Goal: Task Accomplishment & Management: Manage account settings

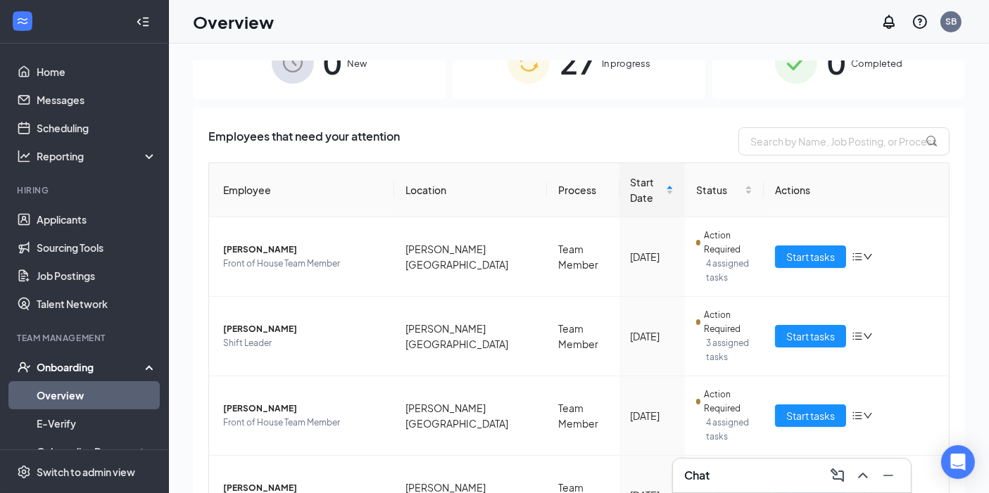
scroll to position [44, 0]
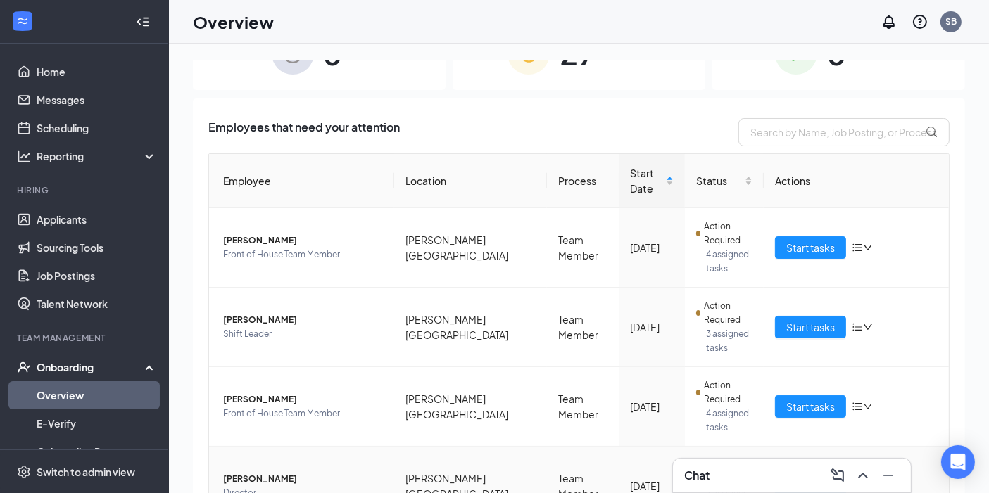
click at [792, 479] on span "Start tasks" at bounding box center [810, 486] width 49 height 15
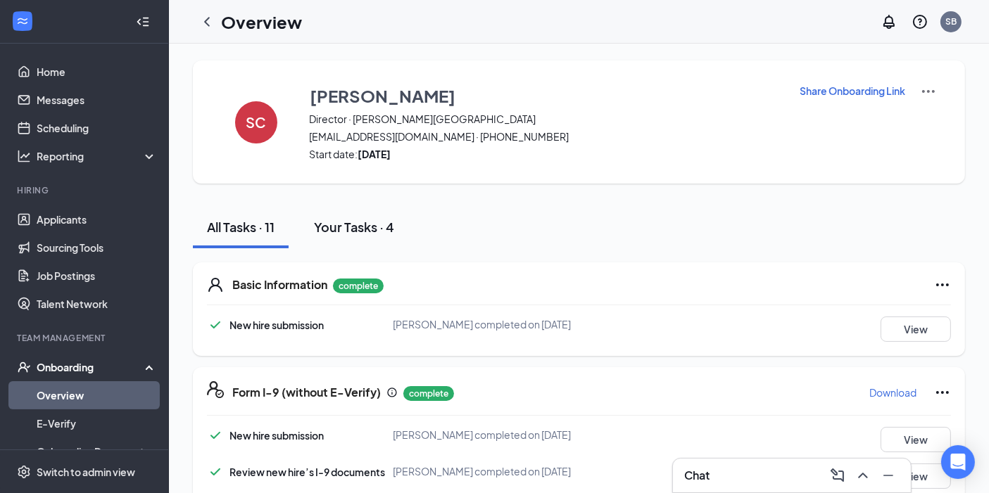
click at [367, 244] on button "Your Tasks · 4" at bounding box center [354, 227] width 108 height 42
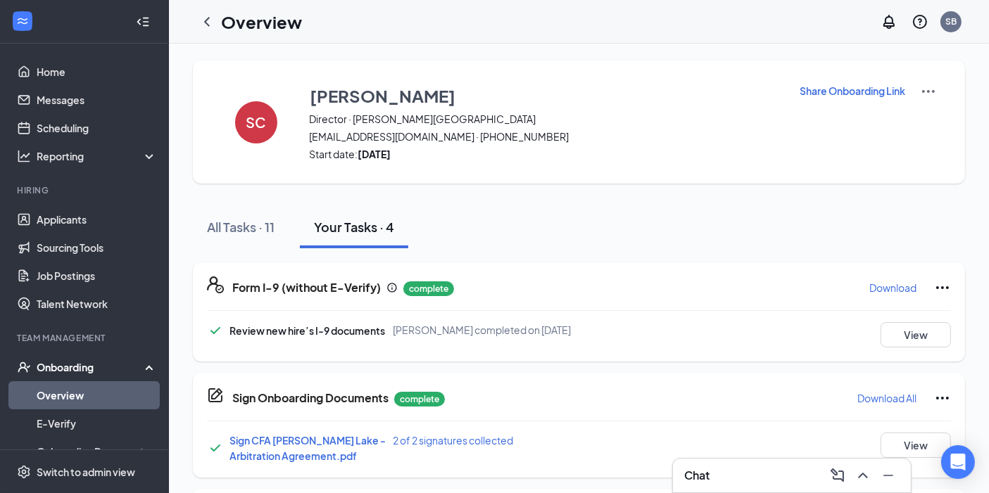
scroll to position [214, 0]
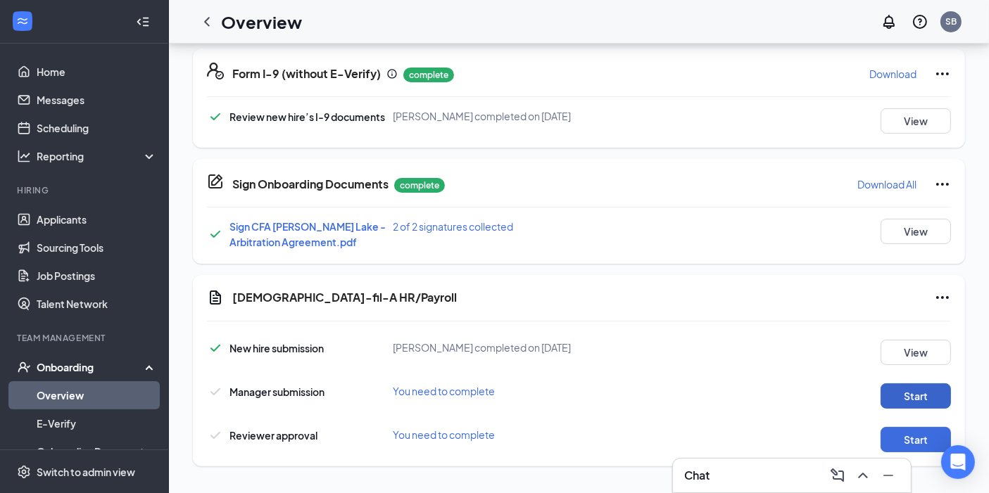
click at [912, 392] on button "Start" at bounding box center [915, 396] width 70 height 25
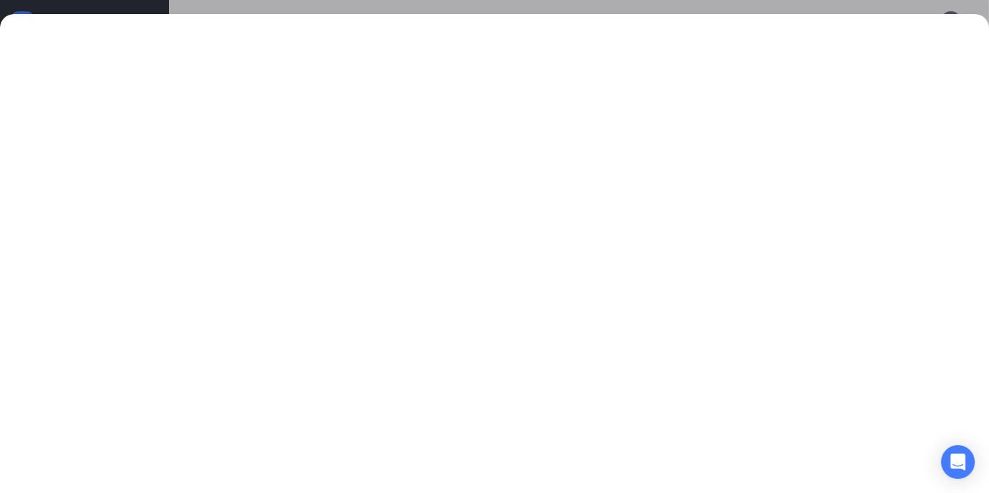
click at [865, 7] on div at bounding box center [494, 246] width 989 height 493
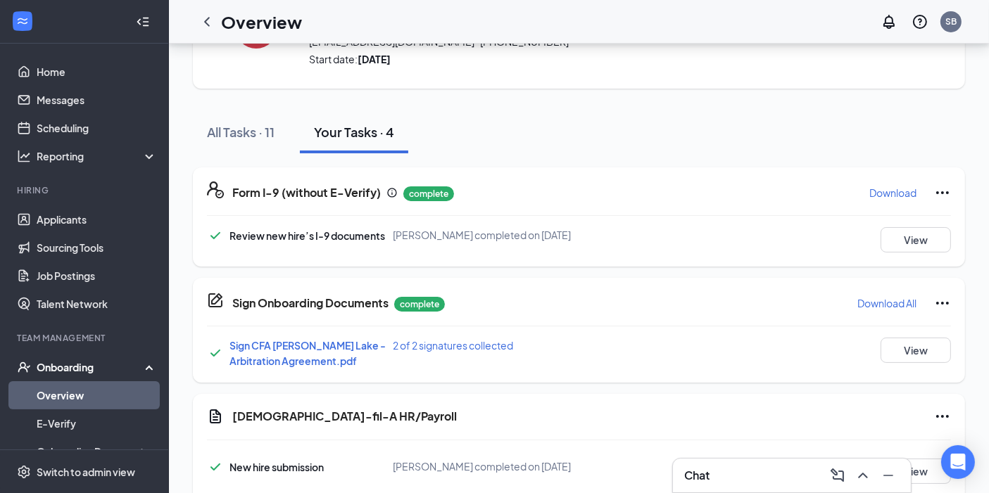
scroll to position [96, 0]
click at [234, 132] on div "All Tasks · 11" at bounding box center [241, 131] width 68 height 18
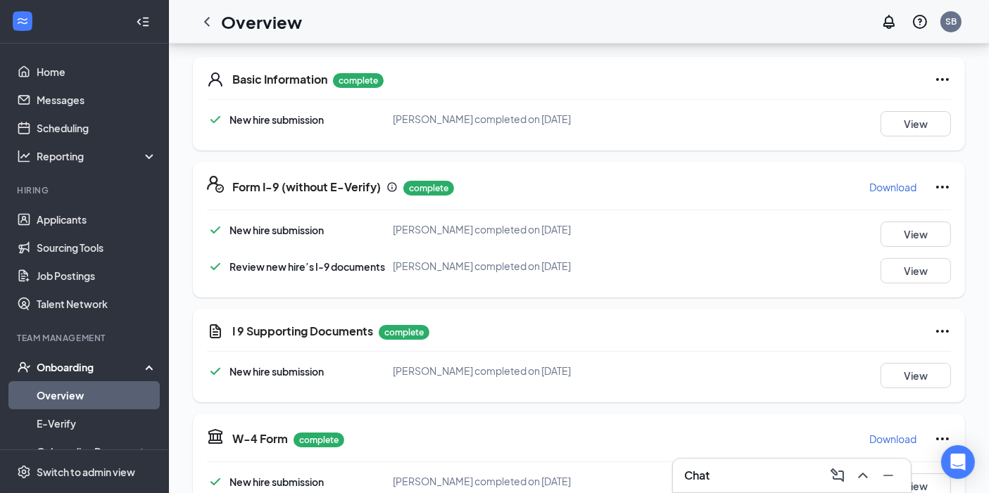
scroll to position [122, 0]
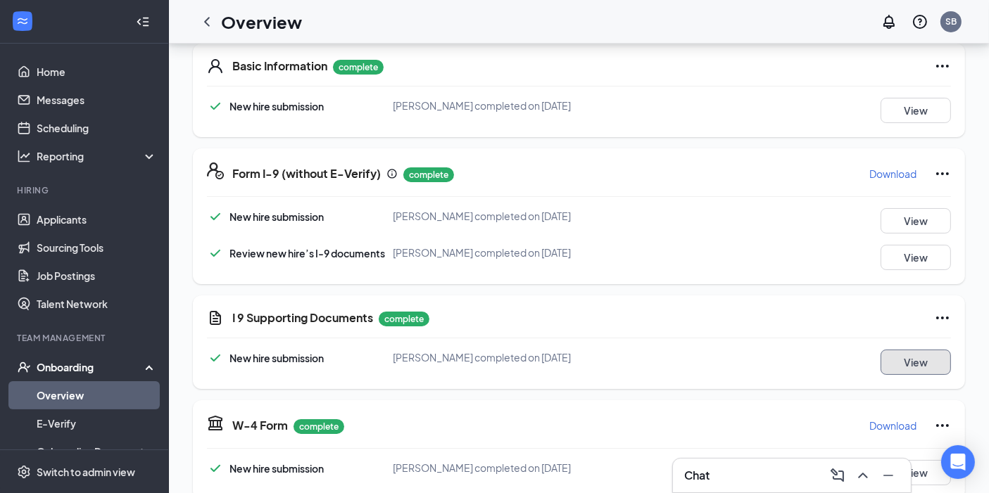
click at [895, 360] on button "View" at bounding box center [915, 362] width 70 height 25
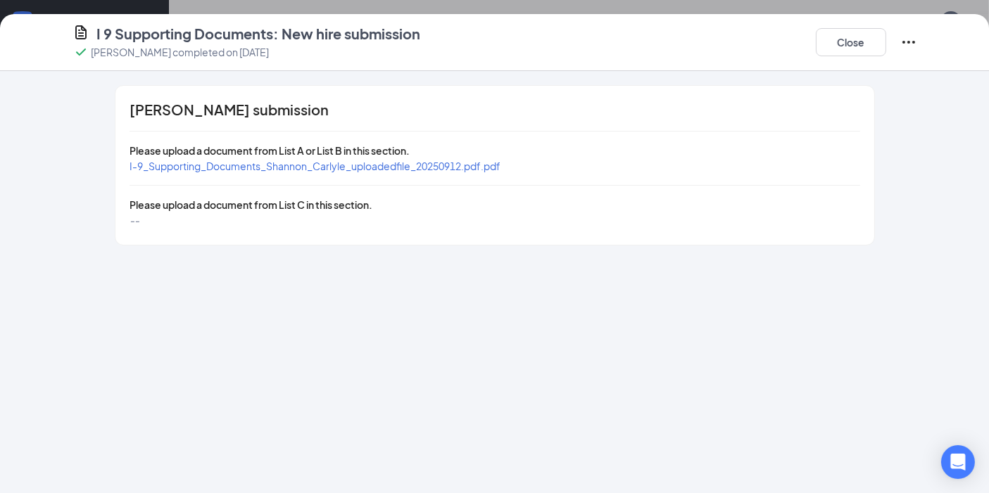
click at [359, 164] on span "I-9_Supporting_Documents_Shannon_Carlyle_uploadedfile_20250912.pdf.pdf" at bounding box center [314, 166] width 371 height 13
click at [614, 7] on div "I 9 Supporting Documents: New hire submission [PERSON_NAME] completed on [DATE]…" at bounding box center [494, 246] width 989 height 493
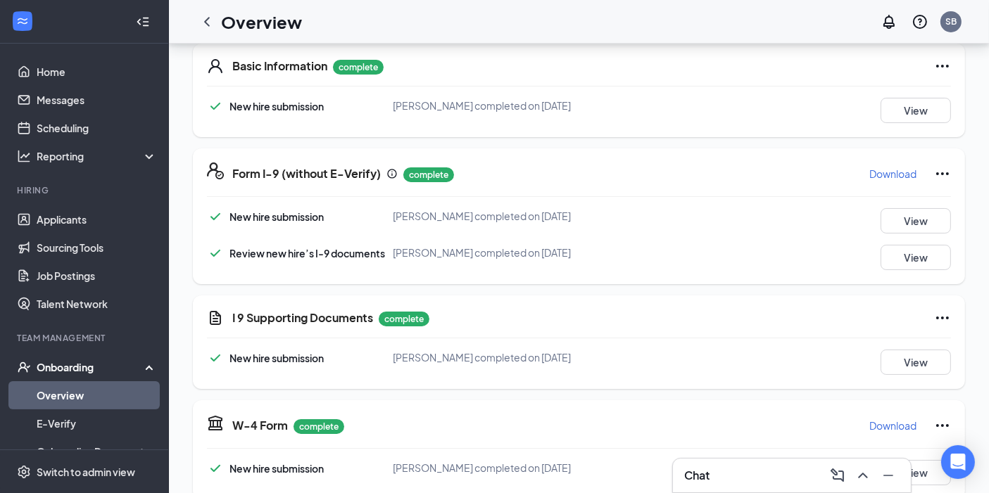
click at [934, 171] on icon "Ellipses" at bounding box center [942, 173] width 17 height 17
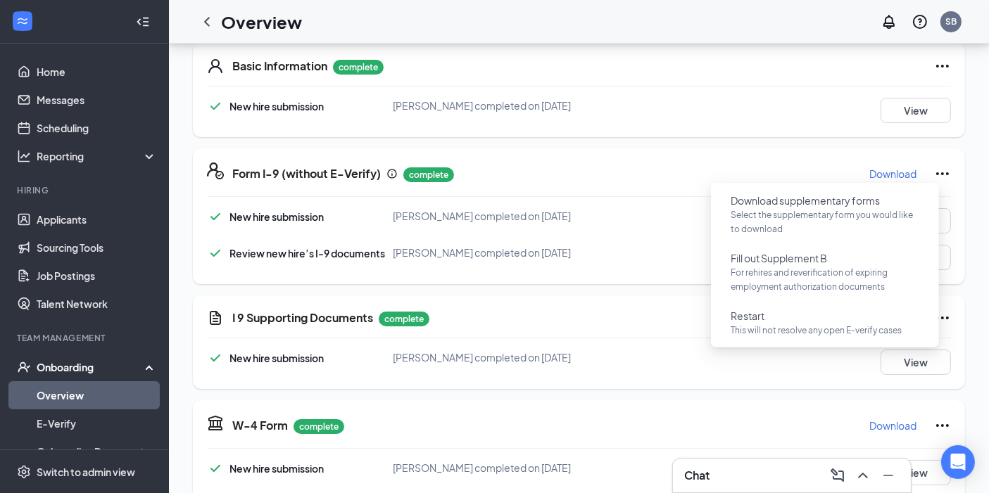
click at [975, 214] on div "SC [PERSON_NAME] Director · [PERSON_NAME][GEOGRAPHIC_DATA] [EMAIL_ADDRESS][DOMA…" at bounding box center [579, 425] width 820 height 1201
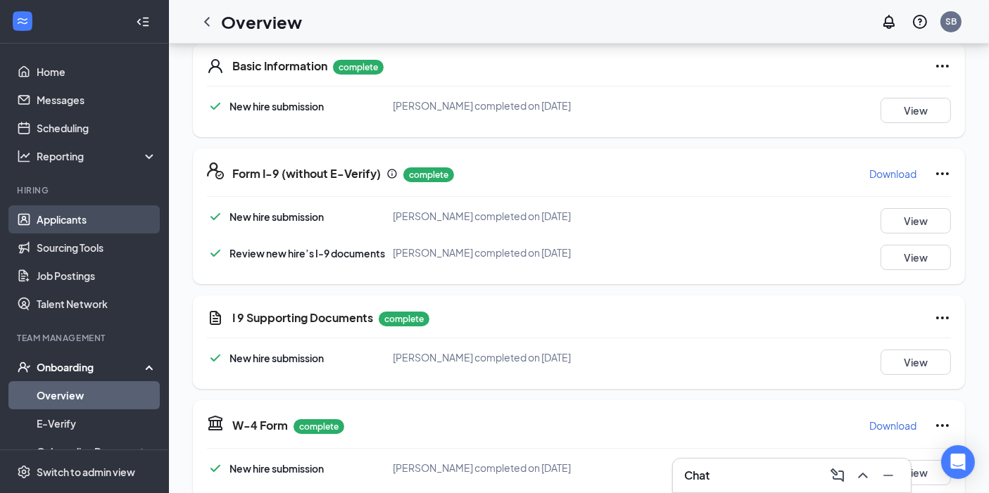
click at [73, 214] on link "Applicants" at bounding box center [97, 220] width 120 height 28
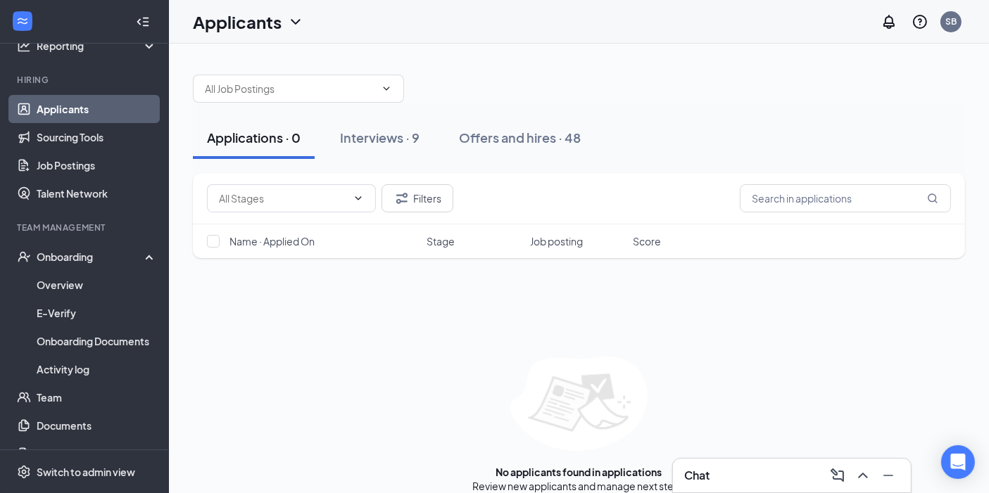
scroll to position [130, 0]
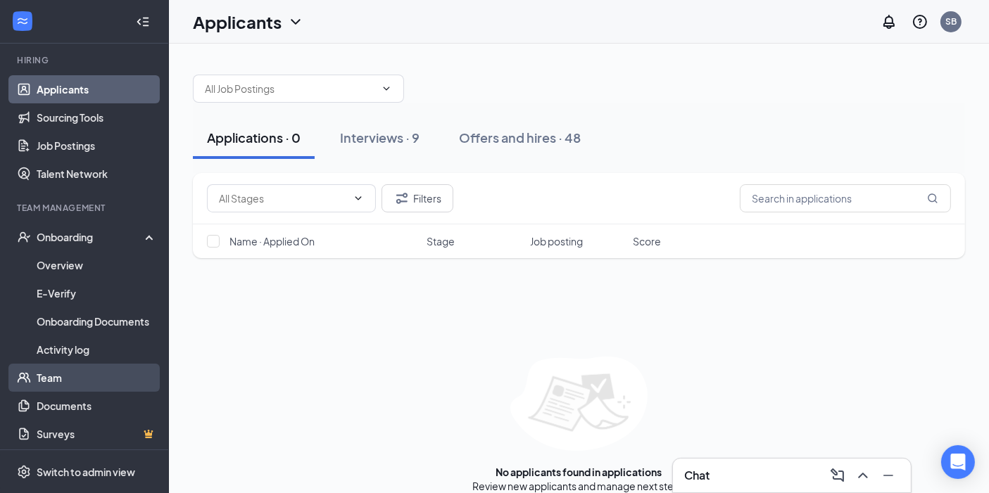
click at [51, 376] on link "Team" at bounding box center [97, 378] width 120 height 28
